Goal: Transaction & Acquisition: Purchase product/service

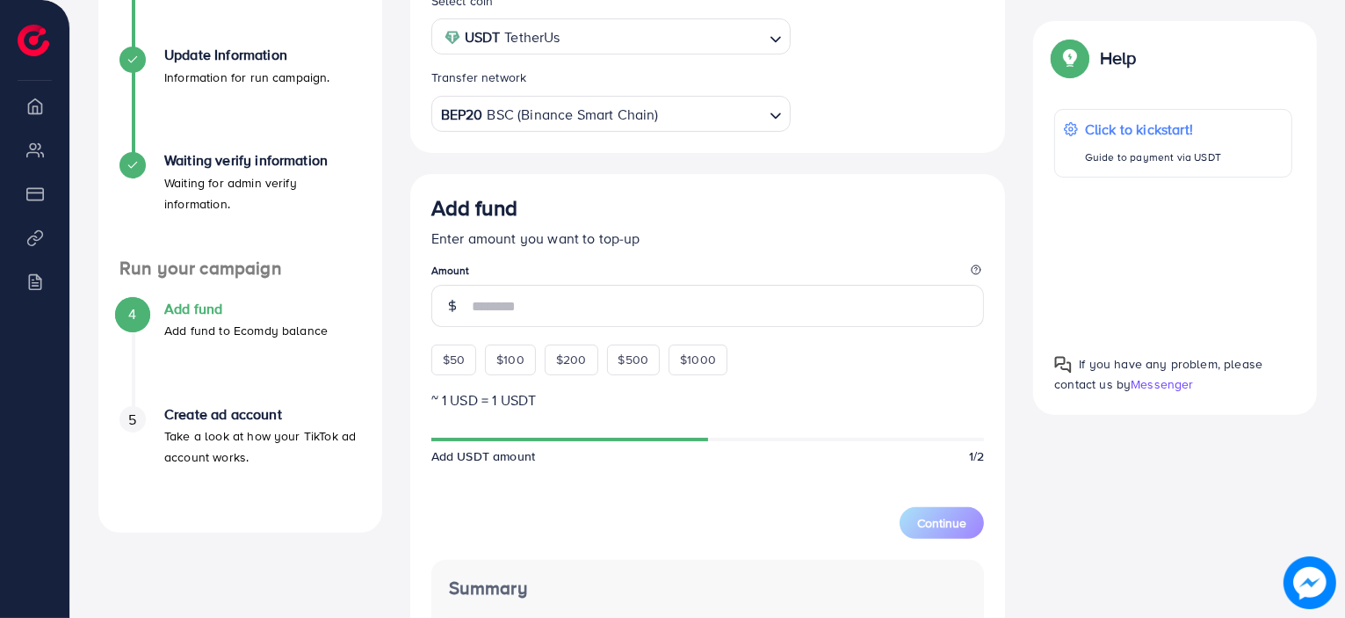
scroll to position [402, 0]
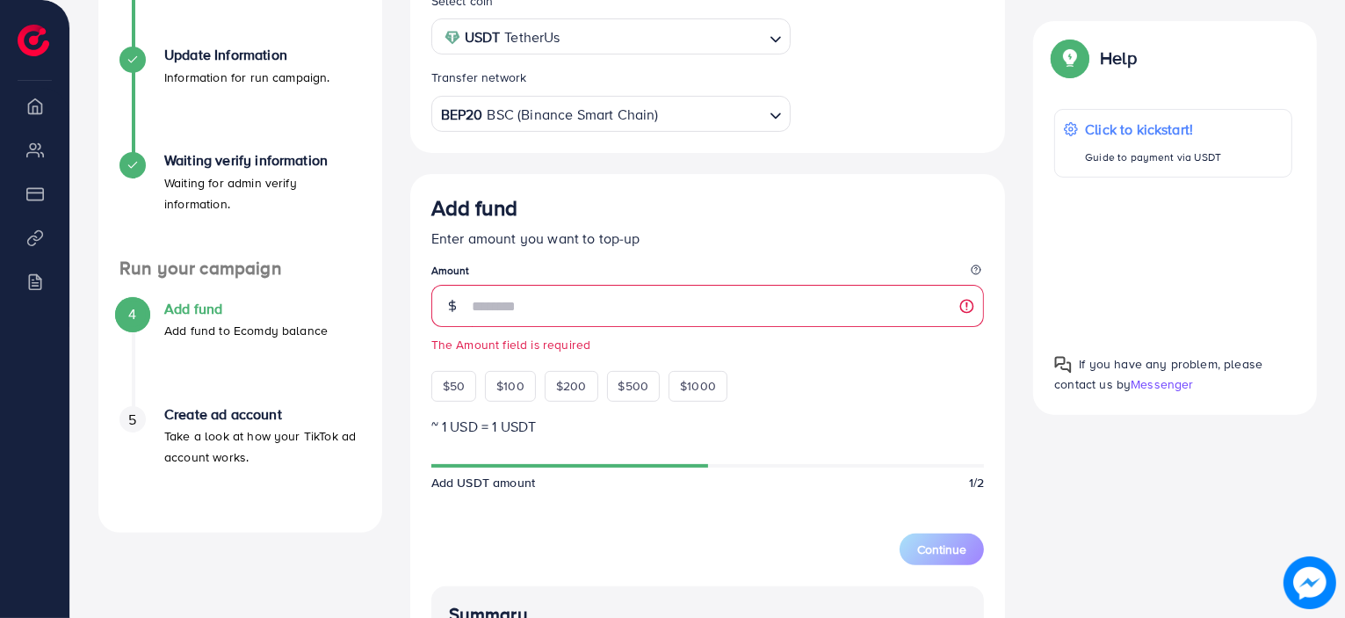
click at [311, 561] on div "A quick setup guide for your business. Get started Sign Up Success You have suc…" at bounding box center [240, 409] width 312 height 1203
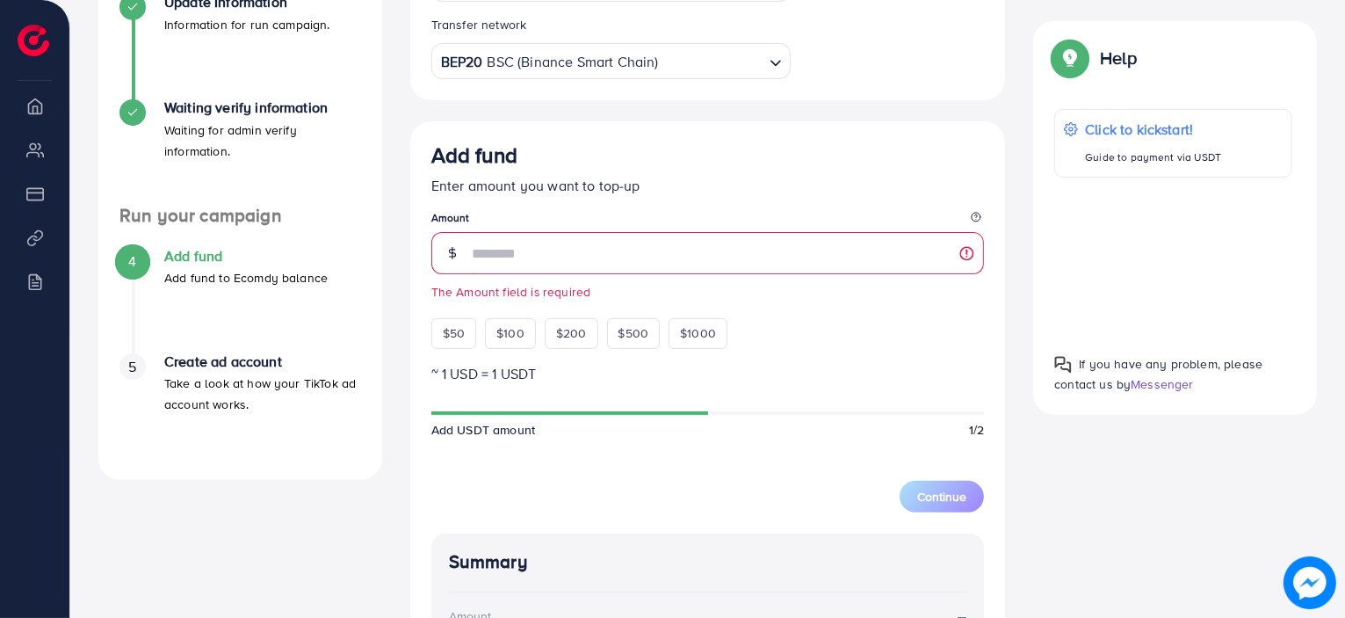
scroll to position [505, 0]
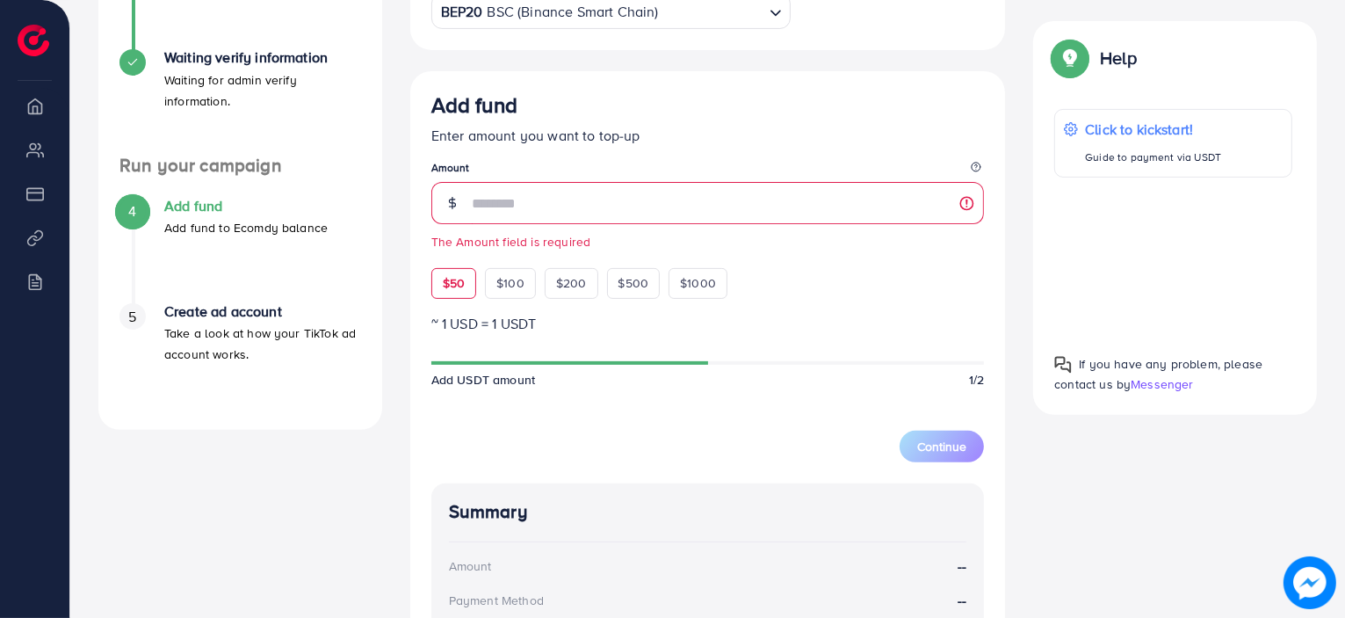
click at [445, 292] on span "$50" at bounding box center [454, 283] width 22 height 18
type input "**"
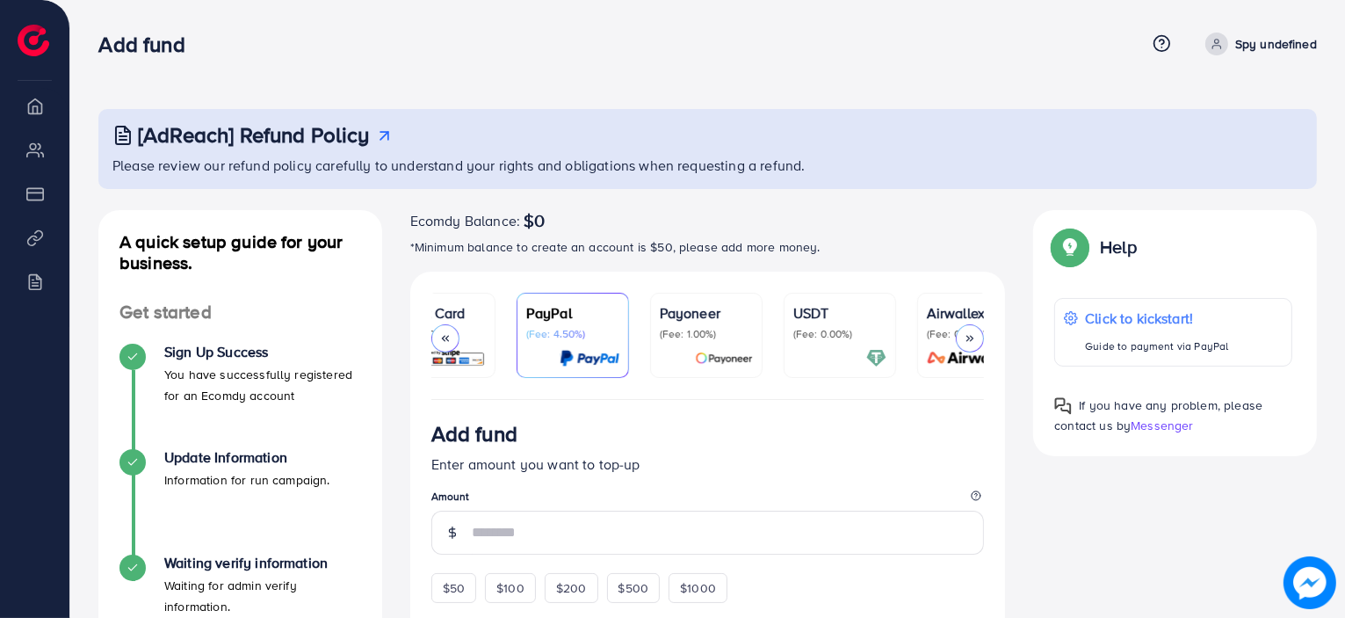
scroll to position [0, 207]
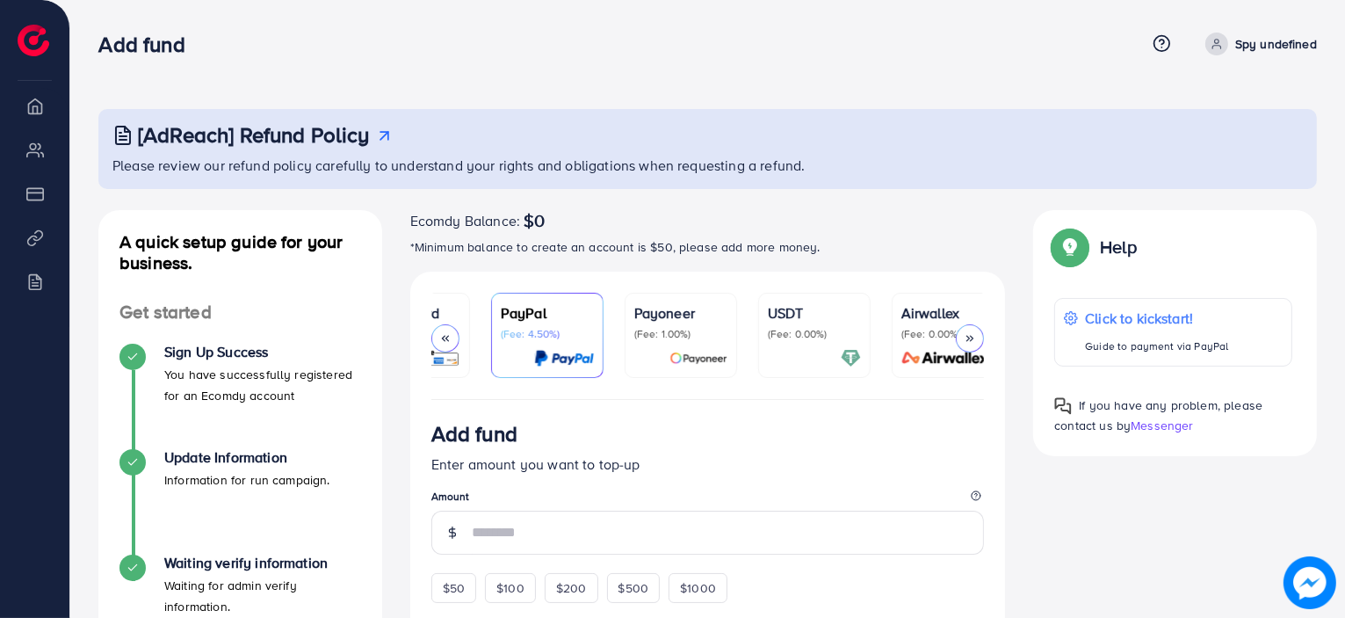
click at [566, 397] on ul "PayFast (Fee: 3.60%) Credit Card (Fee: 4.00%) PayPal (Fee: 4.50%) Payoneer (Fee…" at bounding box center [707, 346] width 553 height 107
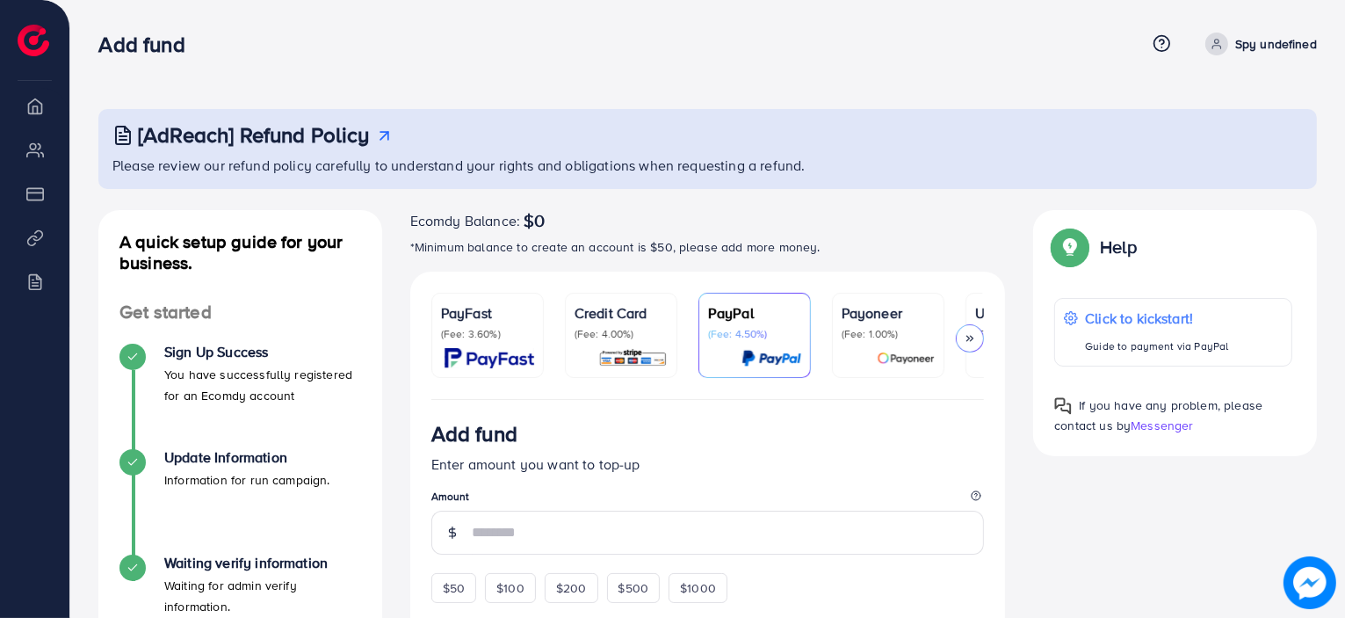
click at [625, 332] on p "(Fee: 4.00%)" at bounding box center [621, 334] width 93 height 14
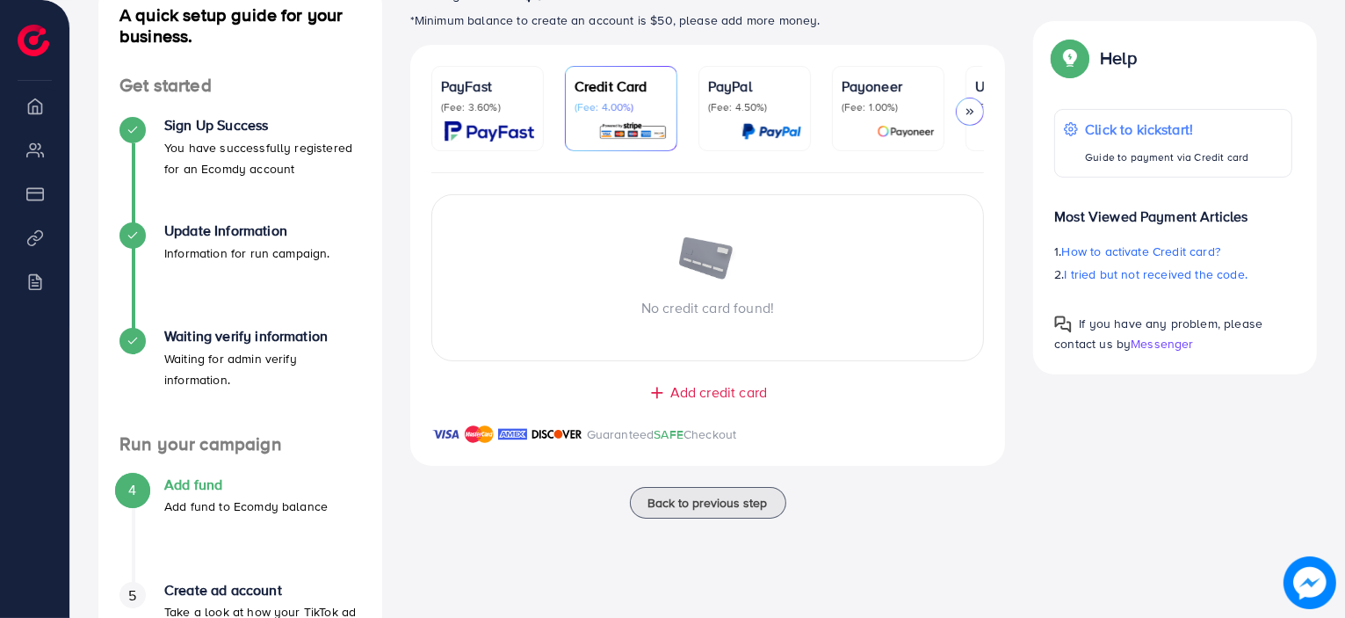
scroll to position [225, 0]
click at [724, 401] on span "Add credit card" at bounding box center [718, 394] width 97 height 20
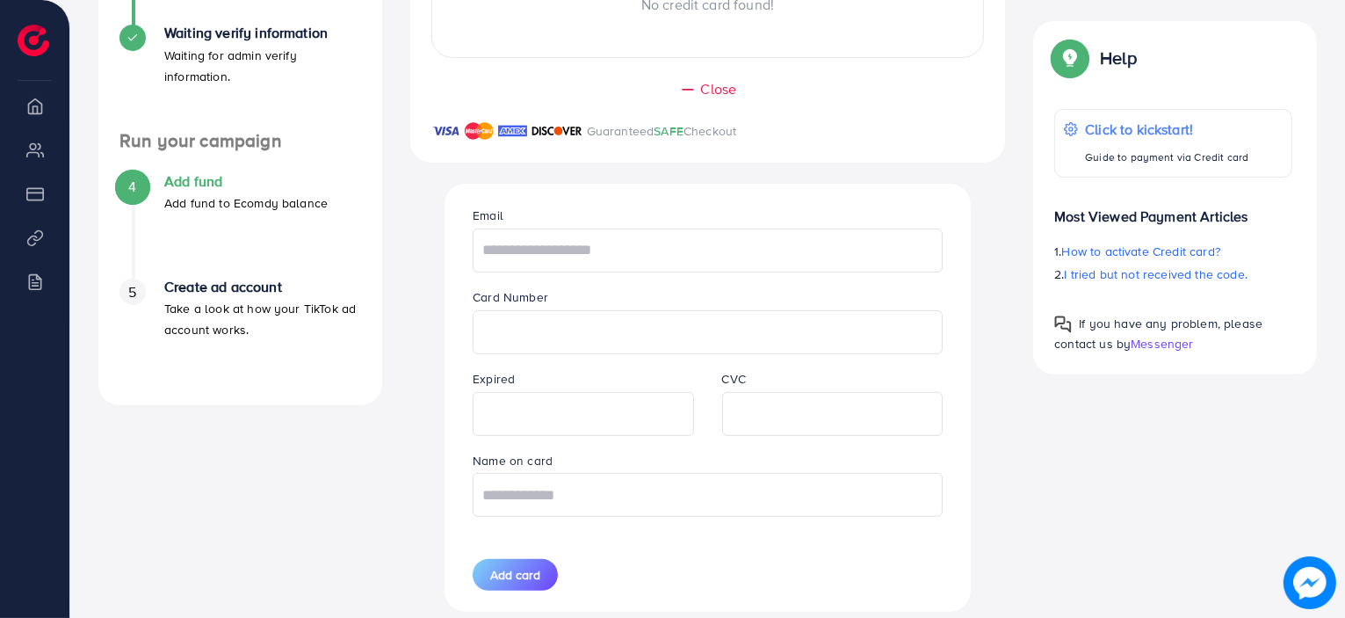
scroll to position [531, 0]
click at [661, 268] on input "text" at bounding box center [708, 250] width 470 height 44
click at [580, 243] on input "text" at bounding box center [708, 250] width 470 height 44
click at [598, 243] on input "text" at bounding box center [708, 250] width 470 height 44
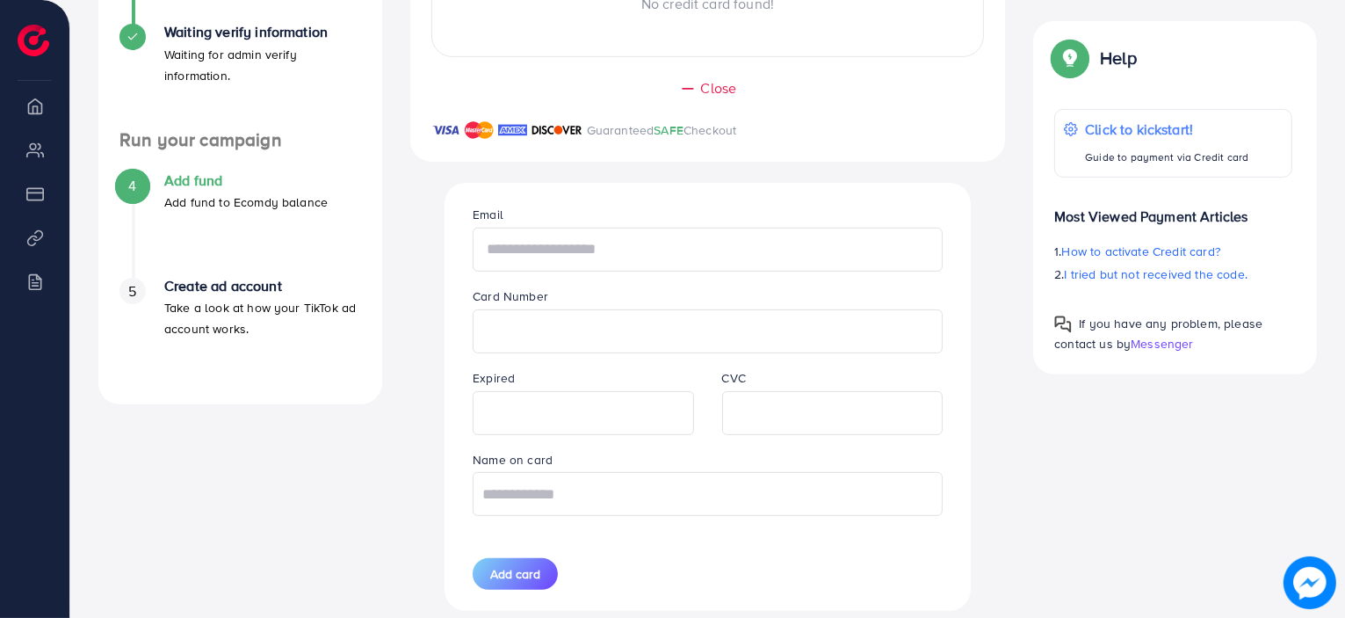
click at [538, 262] on input "text" at bounding box center [708, 250] width 470 height 44
paste input "**********"
type input "**********"
click at [573, 510] on input "text" at bounding box center [708, 494] width 470 height 44
type input "**********"
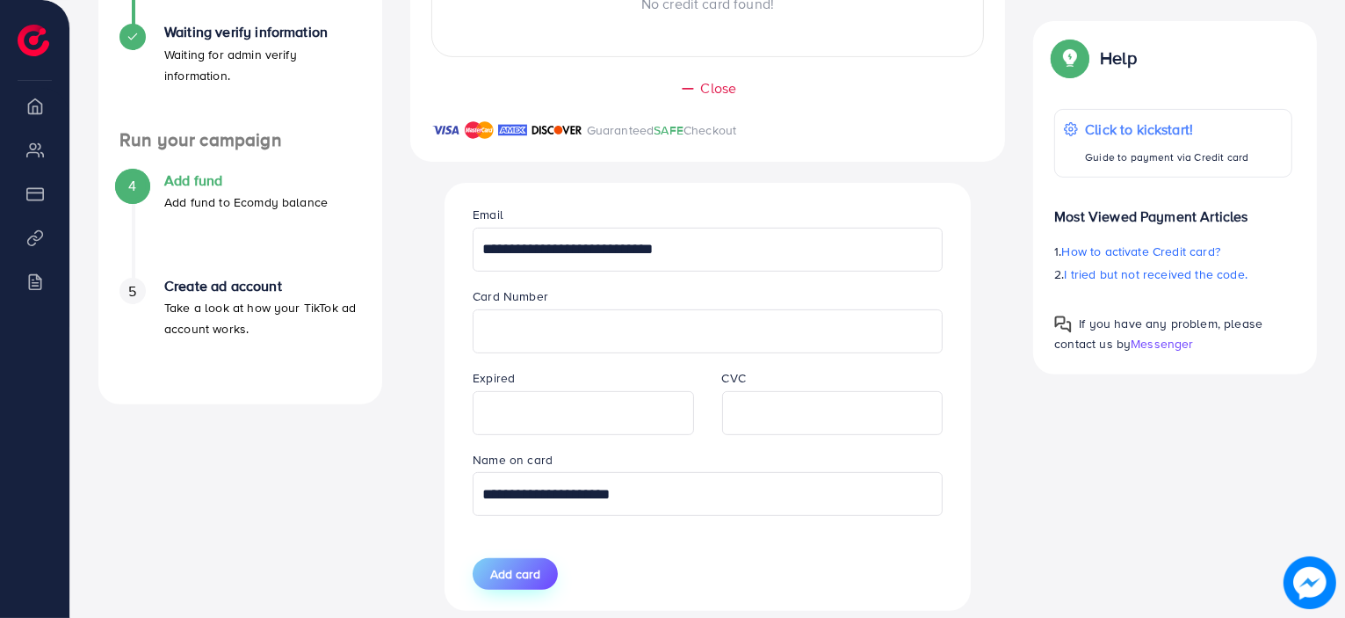
click at [524, 582] on span "Add card" at bounding box center [515, 574] width 50 height 18
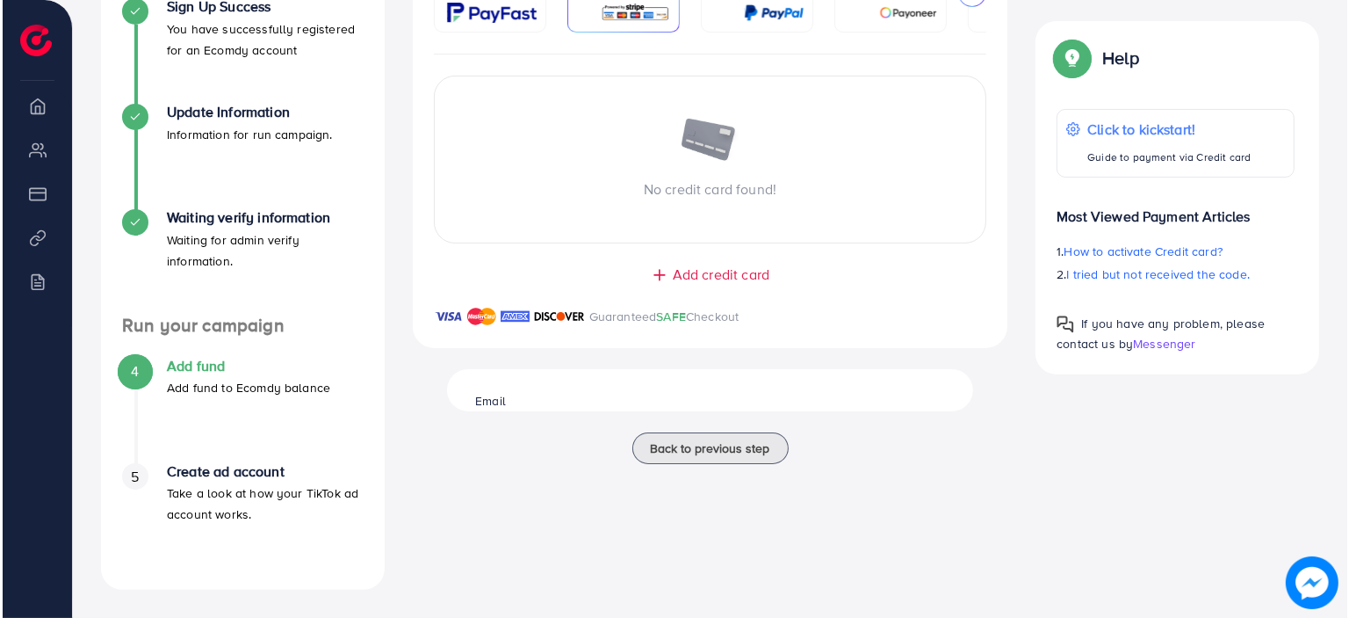
scroll to position [344, 0]
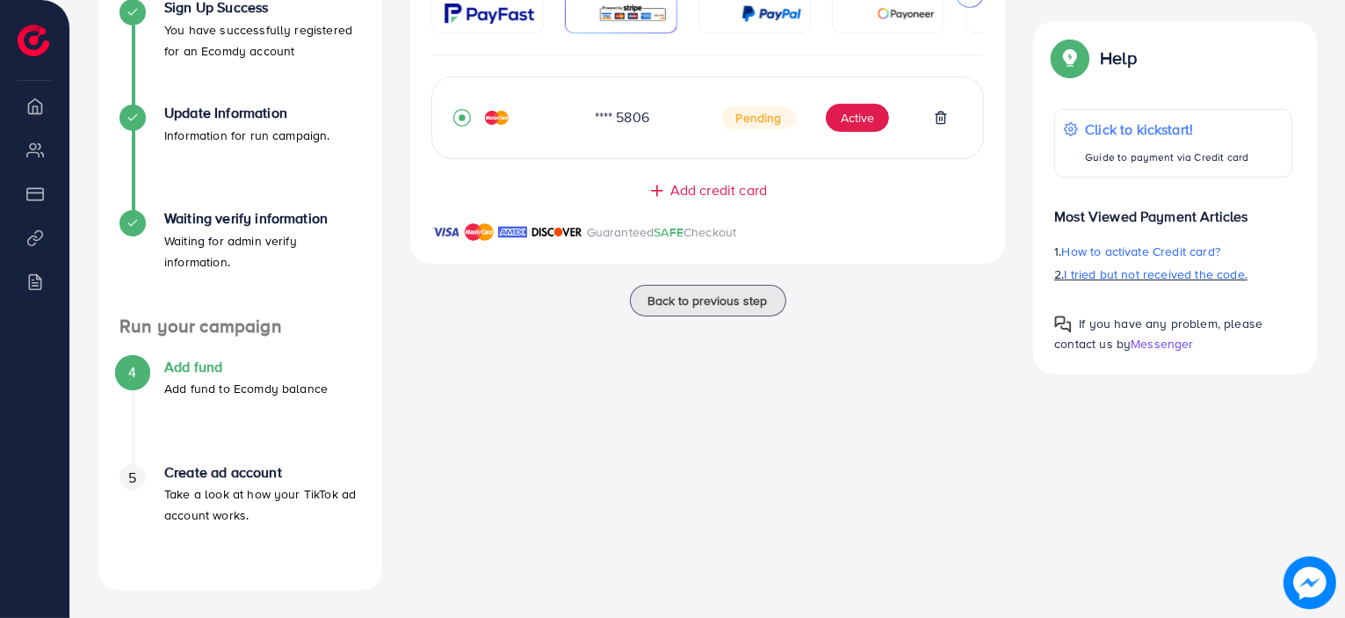
drag, startPoint x: 1050, startPoint y: 285, endPoint x: 1060, endPoint y: 265, distance: 22.0
click at [1052, 282] on div "Help Click to kickstart! Guide to payment via Credit card Most Viewed Payment A…" at bounding box center [1175, 197] width 284 height 353
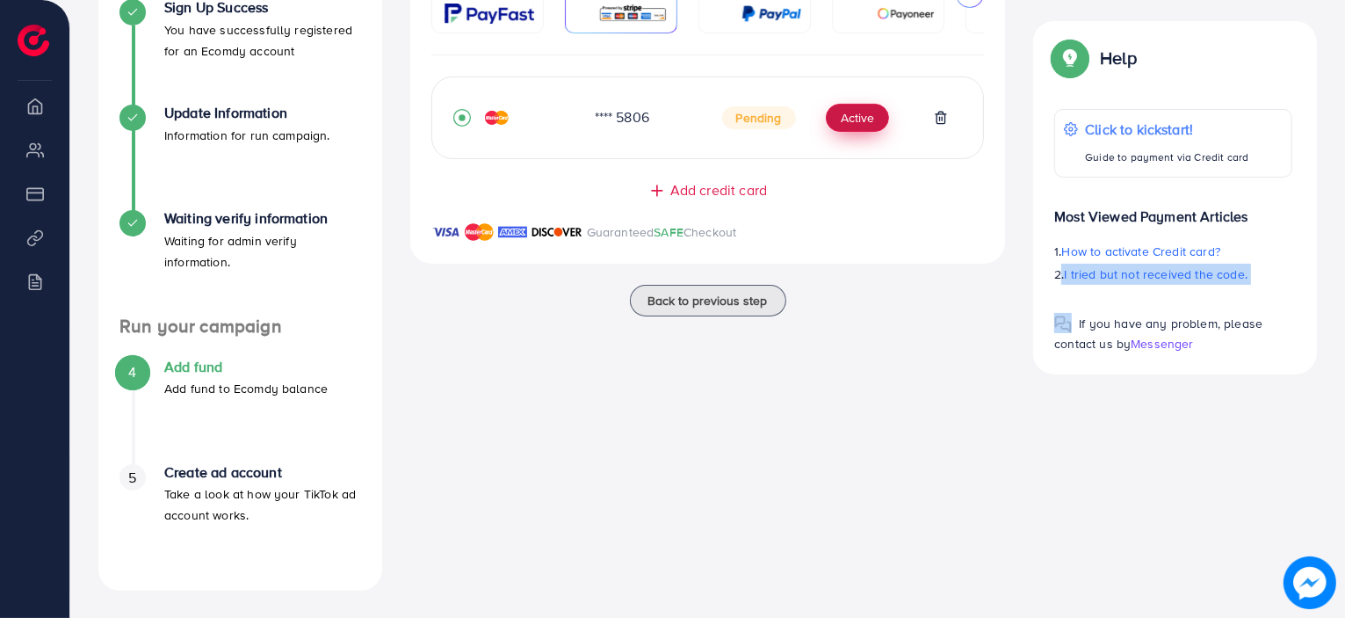
click at [861, 128] on button "Active" at bounding box center [857, 118] width 63 height 28
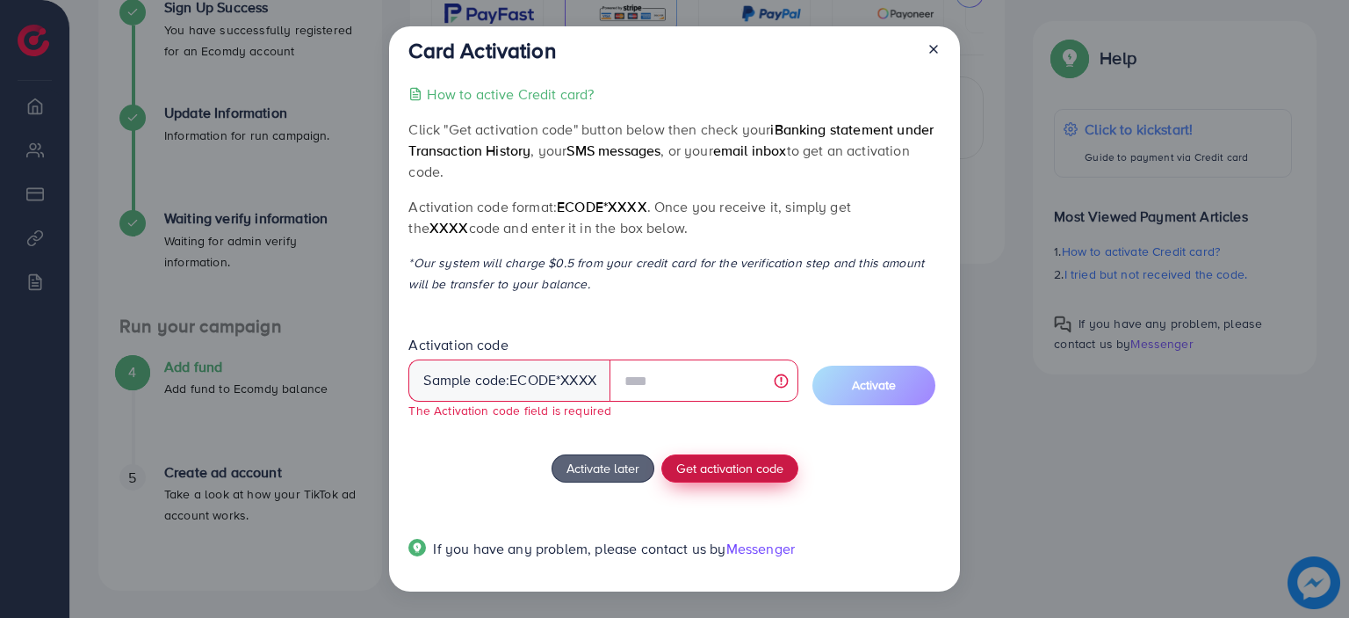
click at [766, 462] on span "Get activation code" at bounding box center [729, 468] width 107 height 18
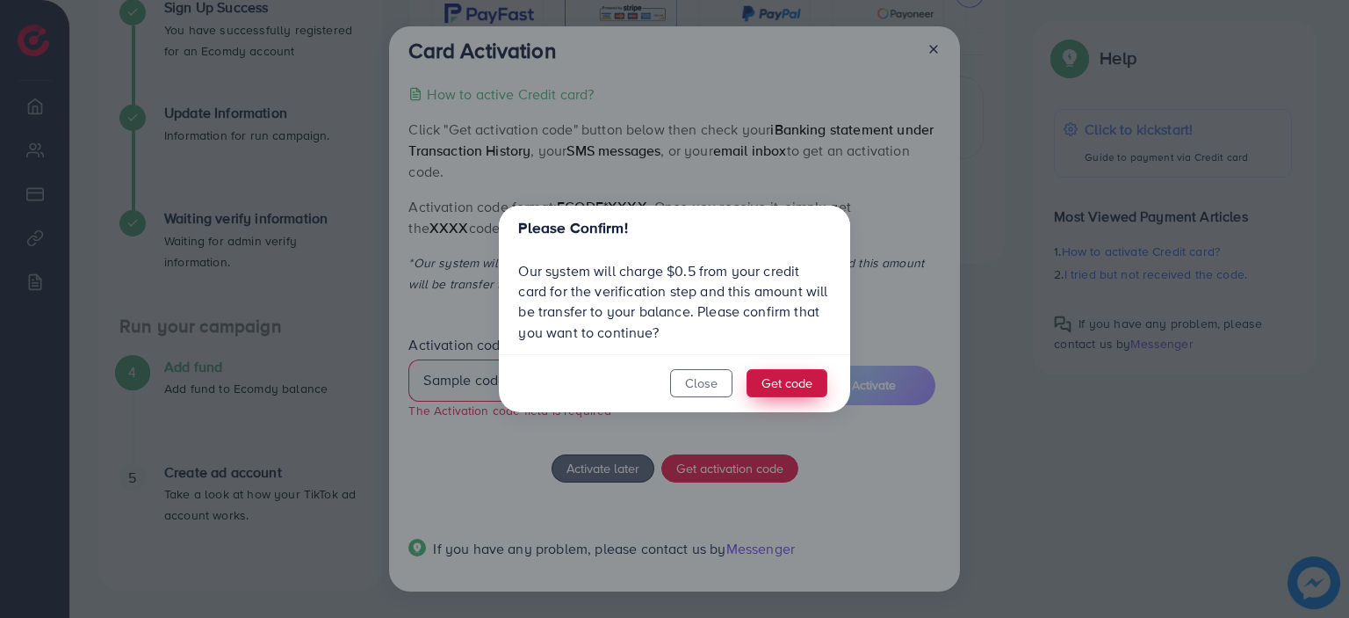
click at [797, 386] on button "Get code" at bounding box center [787, 383] width 81 height 28
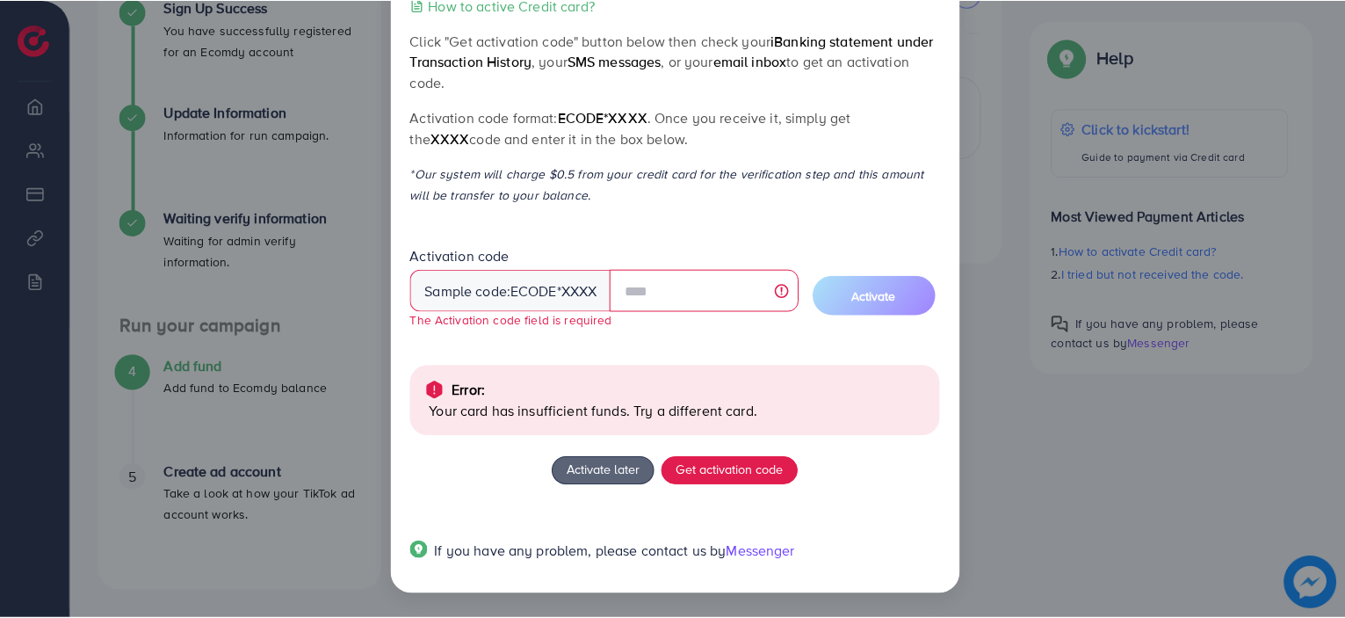
scroll to position [0, 0]
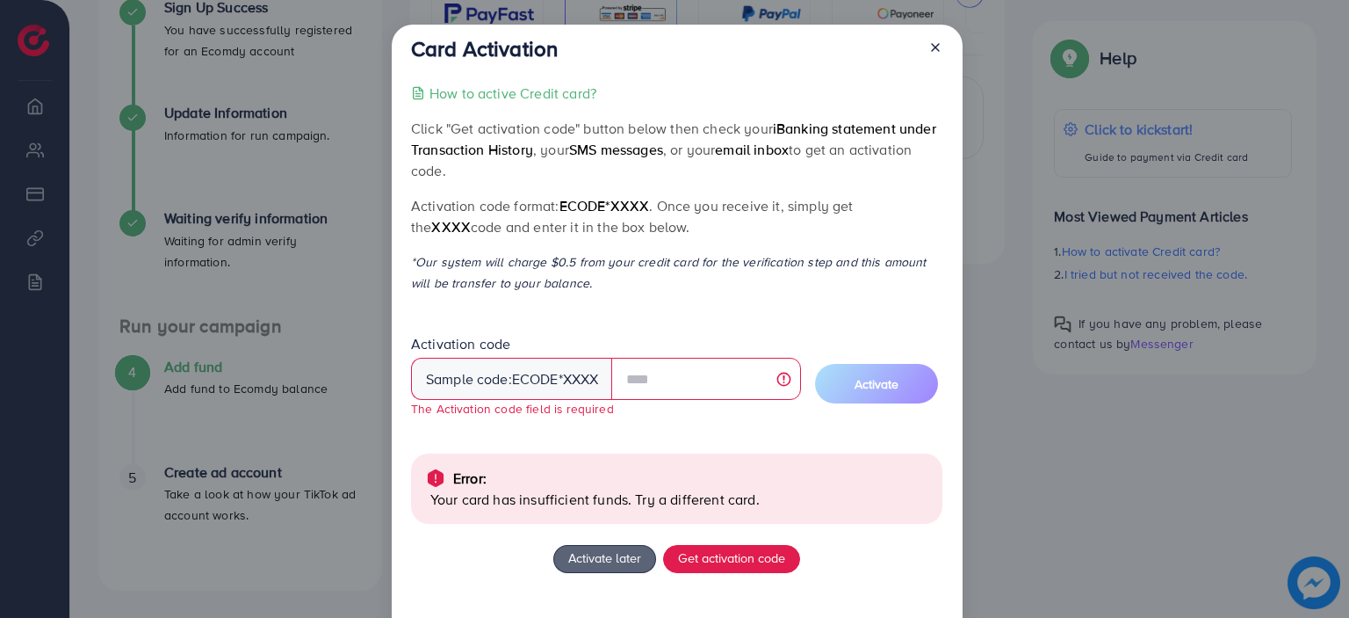
drag, startPoint x: 414, startPoint y: 206, endPoint x: 638, endPoint y: 218, distance: 224.3
click at [638, 218] on p "Activation code format: ecode*XXXX . Once you receive it, simply get the XXXX c…" at bounding box center [676, 216] width 531 height 42
click at [647, 202] on span "ecode*XXXX" at bounding box center [605, 205] width 90 height 19
click at [663, 274] on p "*Our system will charge $0.5 from your credit card for the verification step an…" at bounding box center [676, 272] width 531 height 42
click at [650, 368] on input "text" at bounding box center [705, 379] width 189 height 42
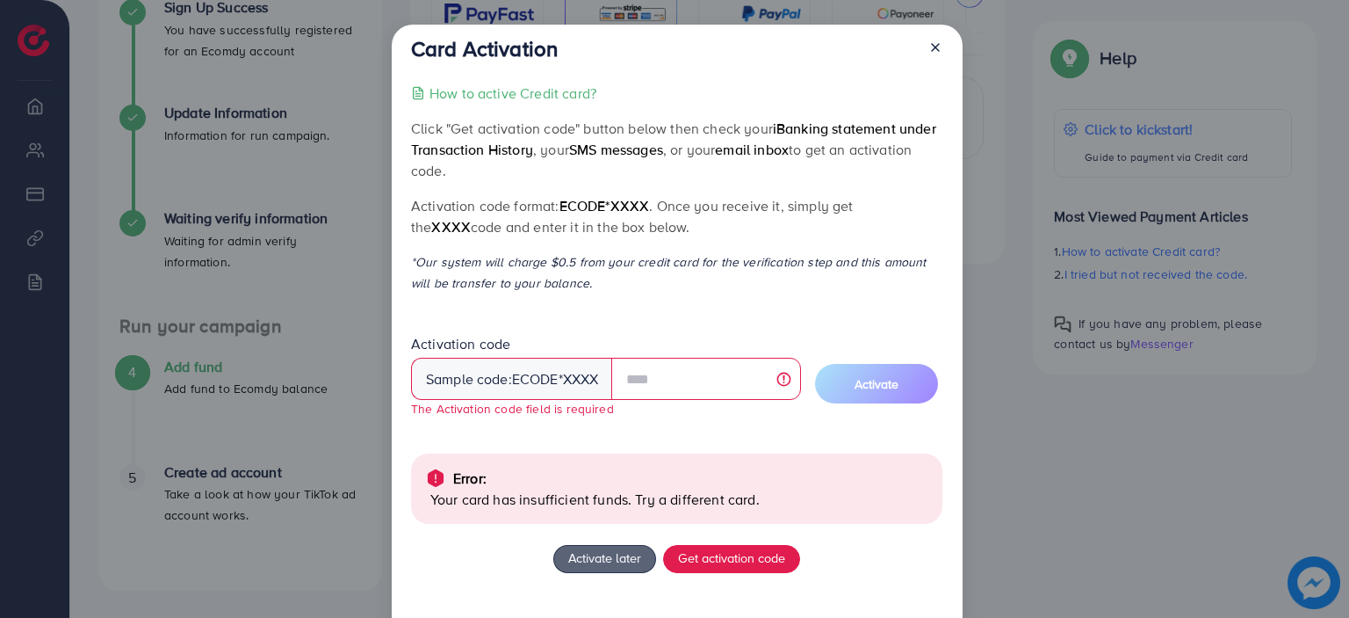
click at [705, 251] on p "*Our system will charge $0.5 from your credit card for the verification step an…" at bounding box center [676, 272] width 531 height 42
click at [655, 374] on input "text" at bounding box center [705, 379] width 189 height 42
click at [784, 379] on input "text" at bounding box center [705, 379] width 189 height 42
click at [724, 128] on p "Click "Get activation code" button below then check your iBanking statement und…" at bounding box center [676, 149] width 531 height 63
click at [929, 54] on icon at bounding box center [936, 47] width 14 height 14
